Goal: Task Accomplishment & Management: Use online tool/utility

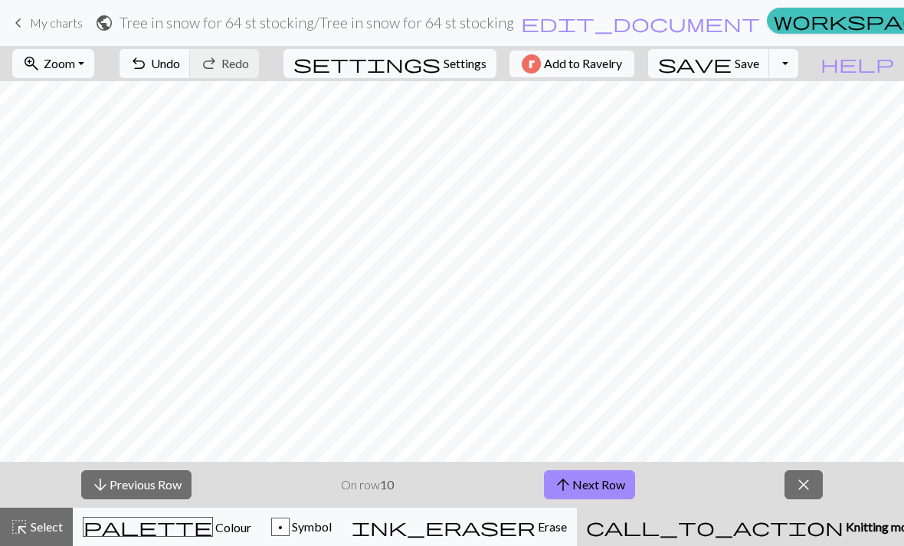
click at [603, 491] on button "arrow_upward Next Row" at bounding box center [589, 484] width 91 height 29
click at [620, 488] on button "arrow_upward Next Row" at bounding box center [589, 484] width 91 height 29
click at [605, 479] on button "arrow_upward Next Row" at bounding box center [589, 484] width 91 height 29
click at [593, 496] on button "arrow_upward Next Row" at bounding box center [589, 484] width 91 height 29
click at [613, 475] on button "arrow_upward Next Row" at bounding box center [589, 484] width 91 height 29
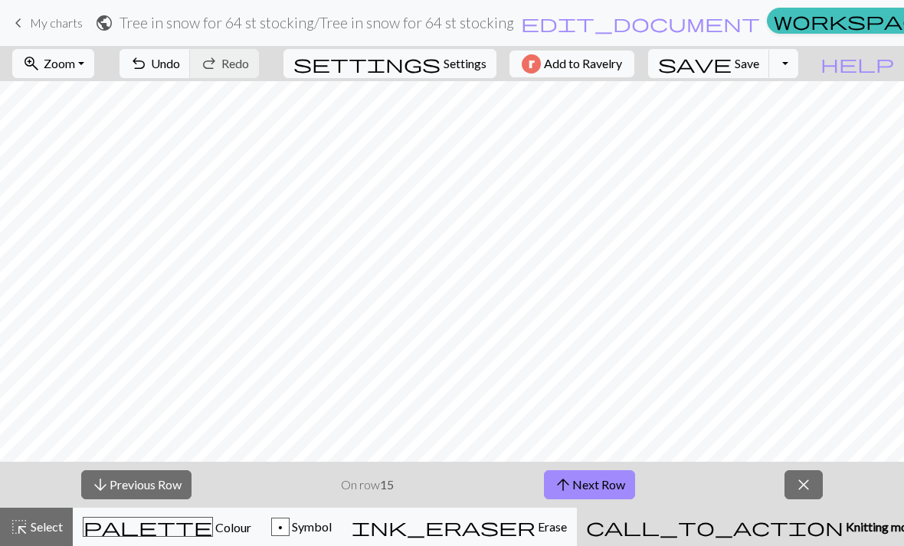
click at [610, 496] on button "arrow_upward Next Row" at bounding box center [589, 484] width 91 height 29
click at [614, 495] on button "arrow_upward Next Row" at bounding box center [589, 484] width 91 height 29
click at [615, 479] on button "arrow_upward Next Row" at bounding box center [589, 484] width 91 height 29
click at [607, 484] on button "arrow_upward Next Row" at bounding box center [589, 484] width 91 height 29
click at [582, 489] on button "arrow_upward Next Row" at bounding box center [589, 484] width 91 height 29
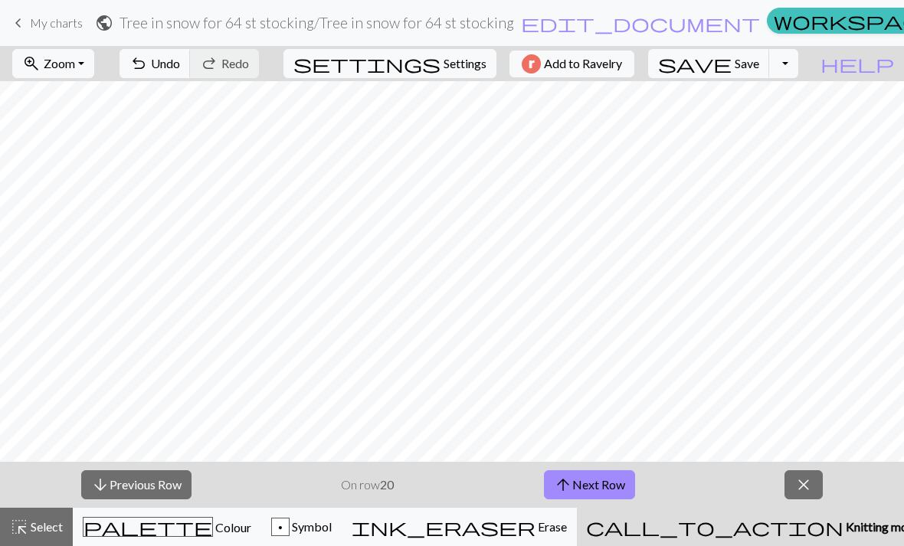
click at [802, 482] on span "close" at bounding box center [803, 484] width 18 height 21
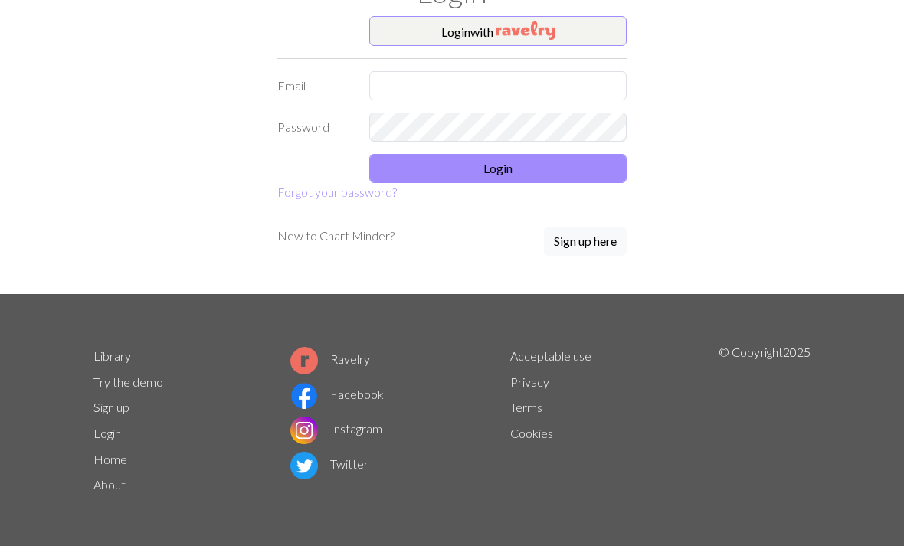
click at [554, 21] on img "button" at bounding box center [524, 30] width 59 height 18
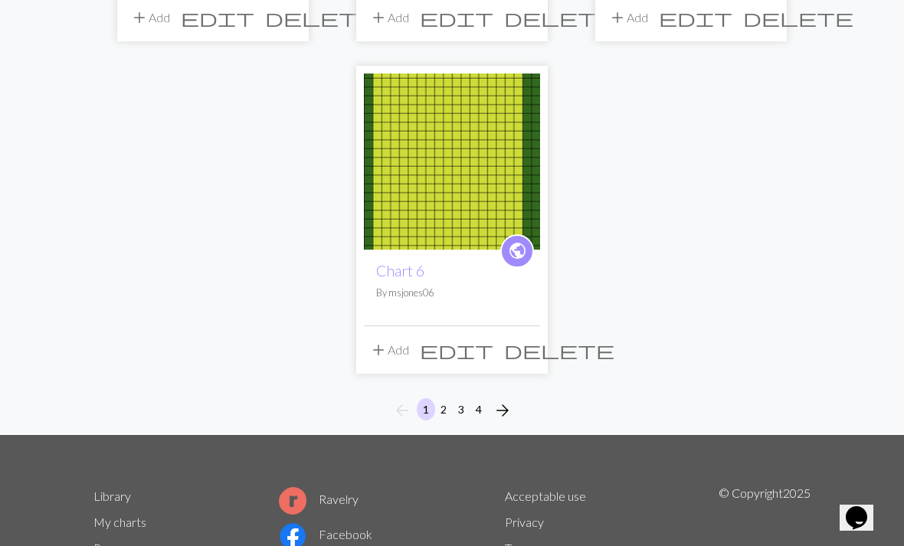
scroll to position [1886, 0]
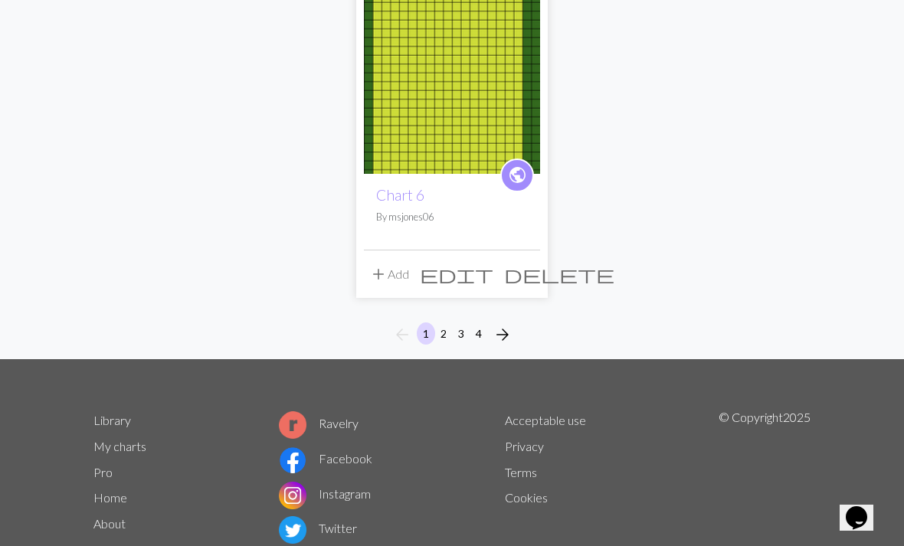
click at [516, 329] on button "arrow_forward" at bounding box center [502, 334] width 31 height 25
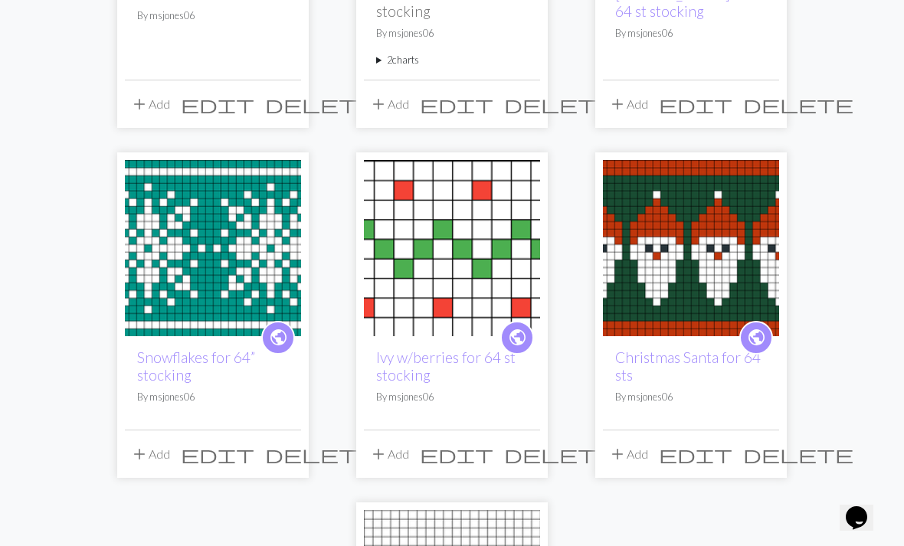
scroll to position [1443, 0]
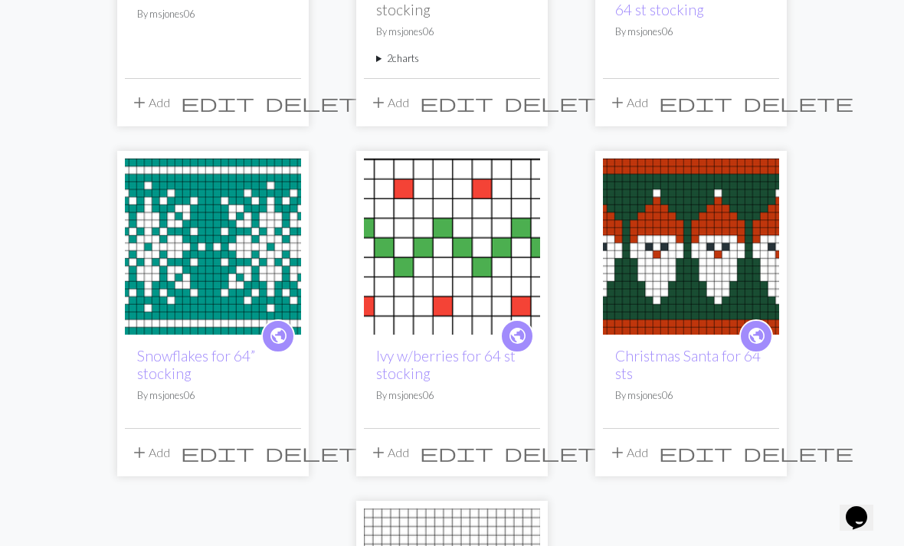
click at [458, 240] on img at bounding box center [452, 246] width 176 height 176
